Goal: Task Accomplishment & Management: Use online tool/utility

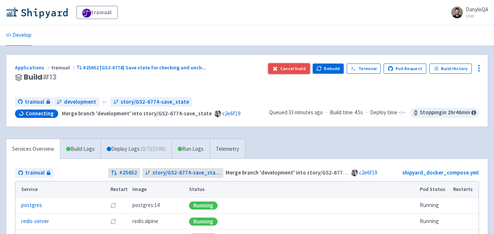
click at [289, 70] on button "Cancel build" at bounding box center [288, 69] width 41 height 10
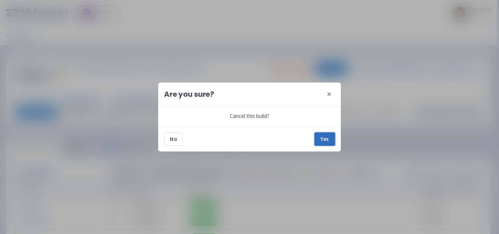
click at [322, 140] on button "Yes" at bounding box center [325, 139] width 20 height 13
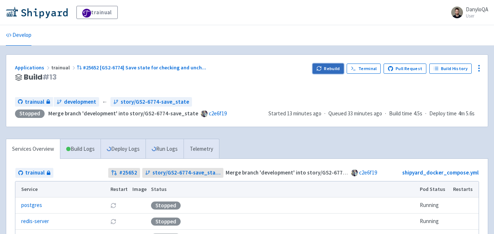
click at [321, 67] on icon "button" at bounding box center [318, 68] width 5 height 5
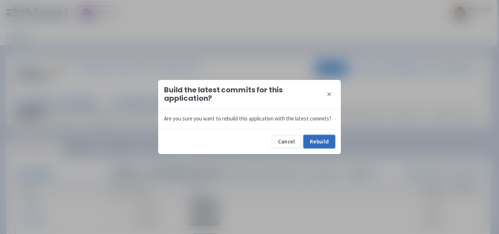
click at [319, 142] on button "Rebuild" at bounding box center [319, 141] width 31 height 13
